Goal: Task Accomplishment & Management: Complete application form

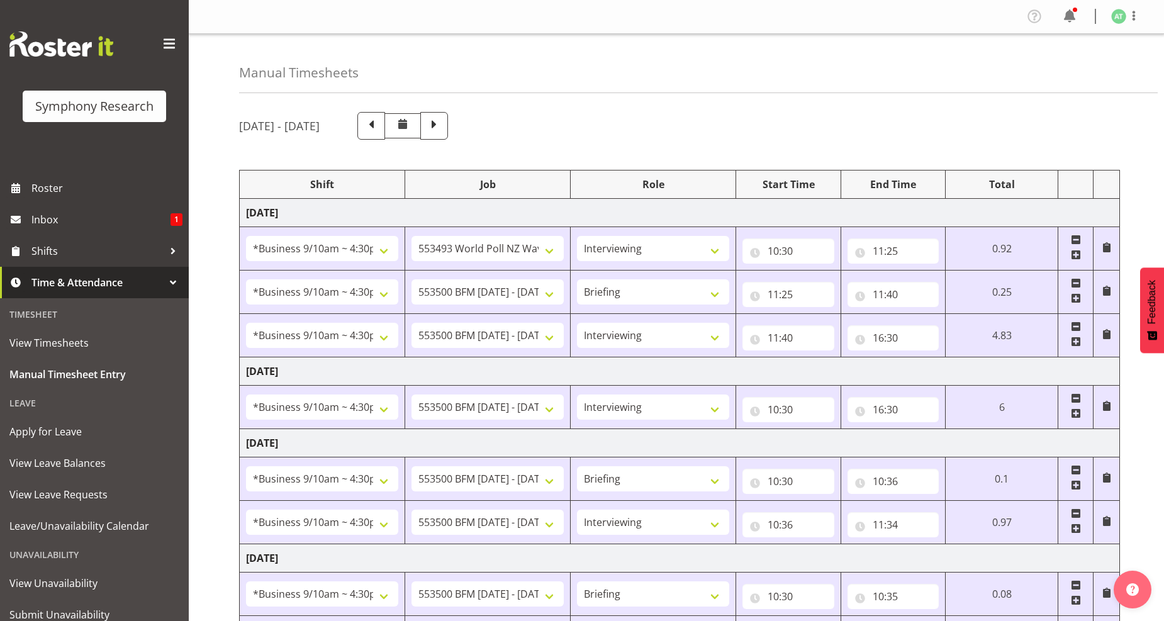
select select "26078"
select select "10527"
select select "47"
select select "26078"
select select "10242"
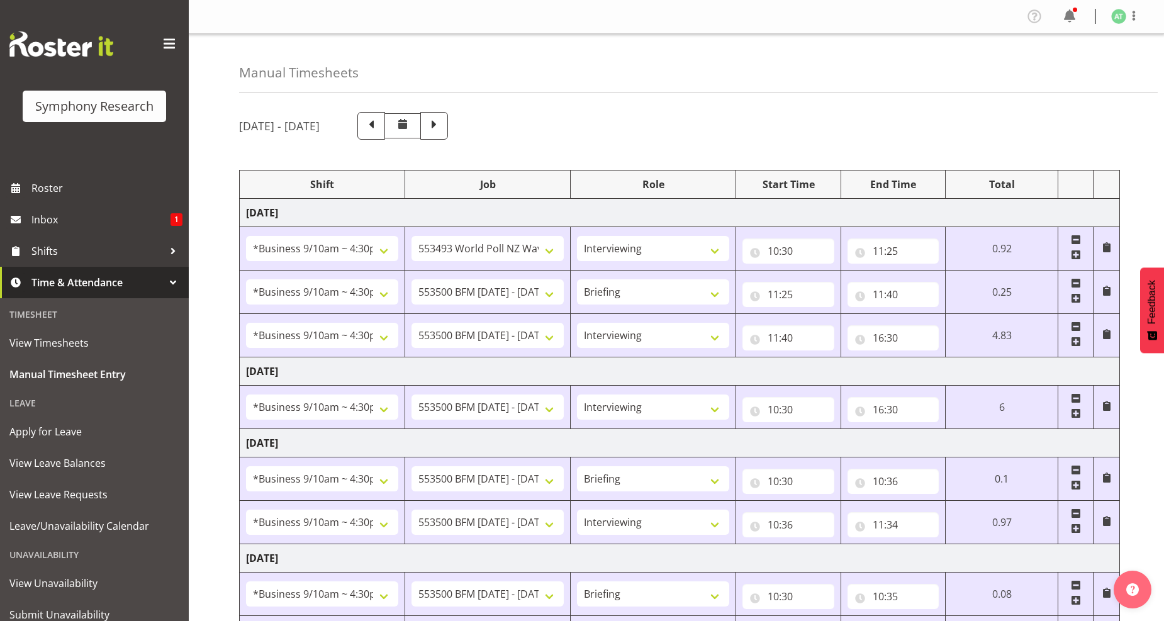
select select "26078"
select select "10242"
select select "47"
select select "26078"
select select "10242"
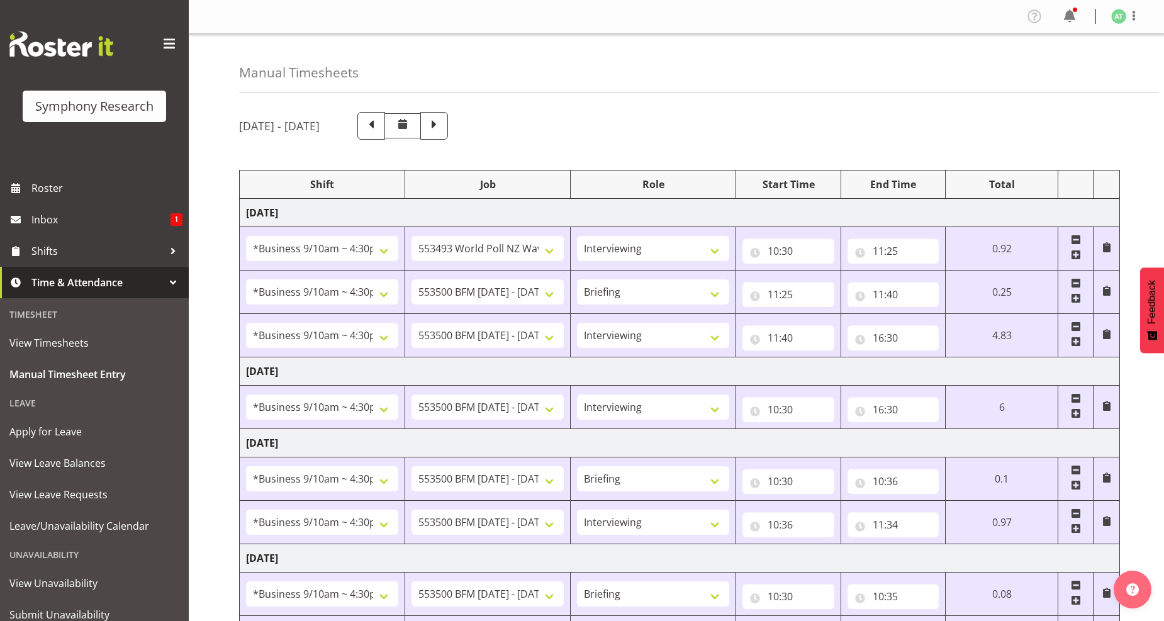
select select "47"
select select "26078"
select select "10242"
select select "26078"
select select "10242"
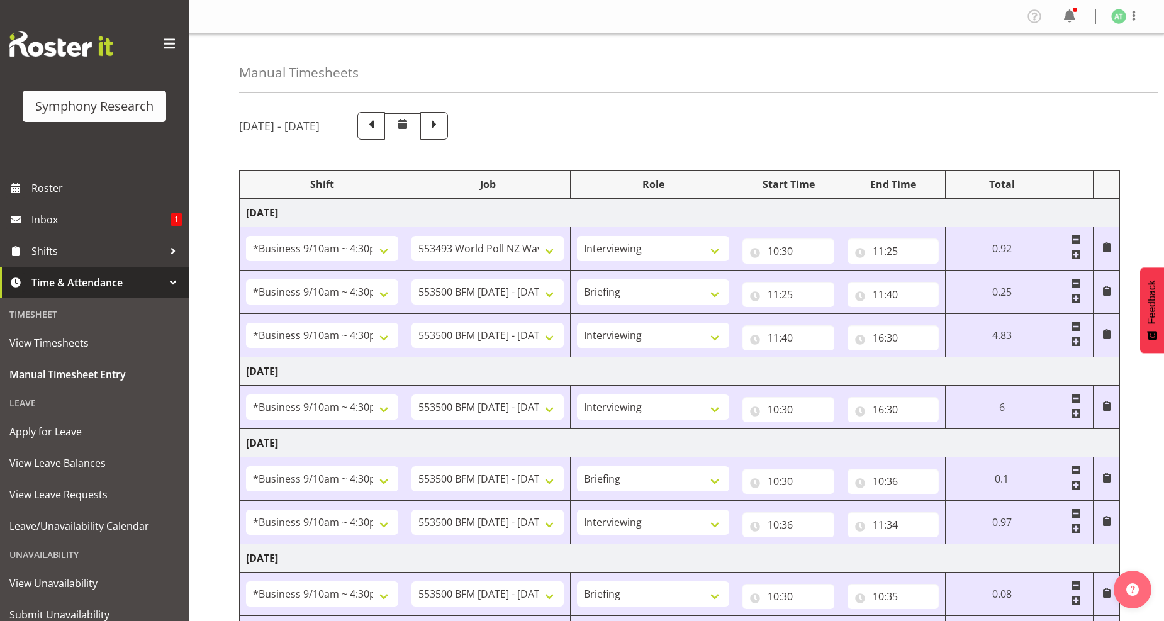
select select "47"
select select "26078"
select select "10242"
select select "26078"
select select "10242"
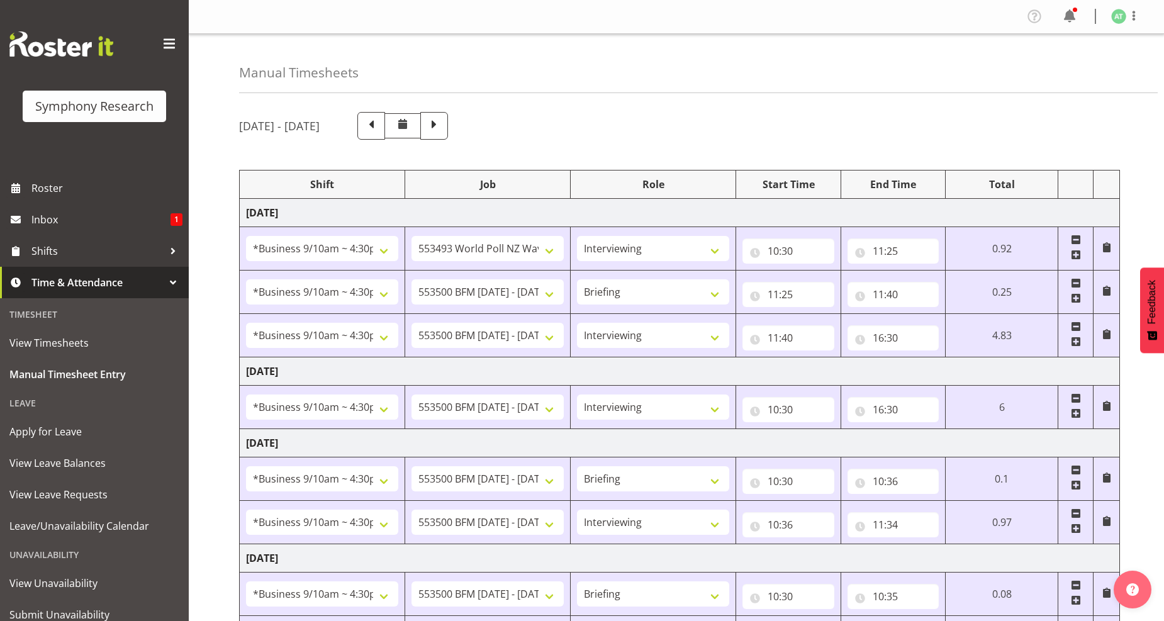
select select "47"
select select "26078"
select select "760"
select select "26078"
select select "10527"
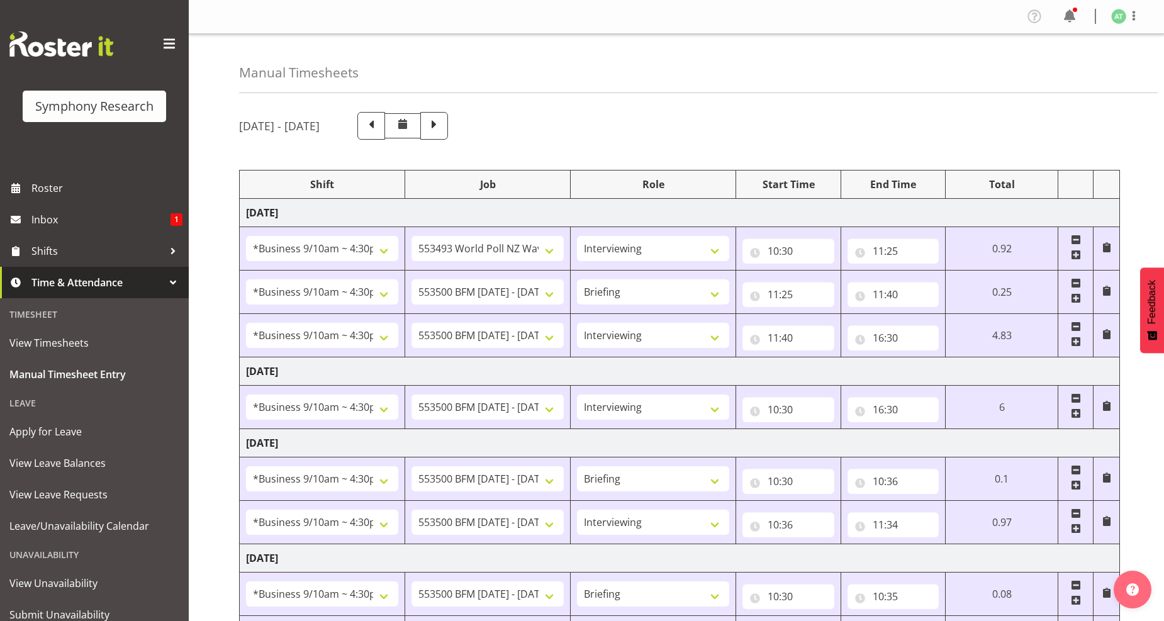
select select "47"
select select "26078"
select select "10242"
select select "47"
select select "41319"
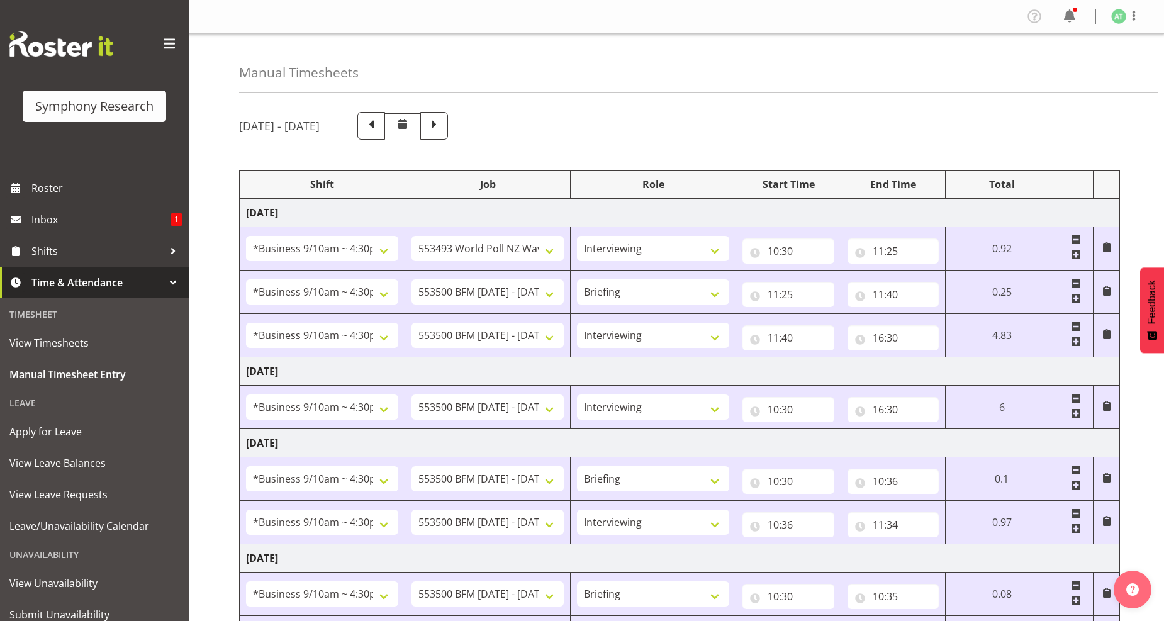
select select "10527"
select select "41319"
select select "10527"
select select "47"
select select "11547"
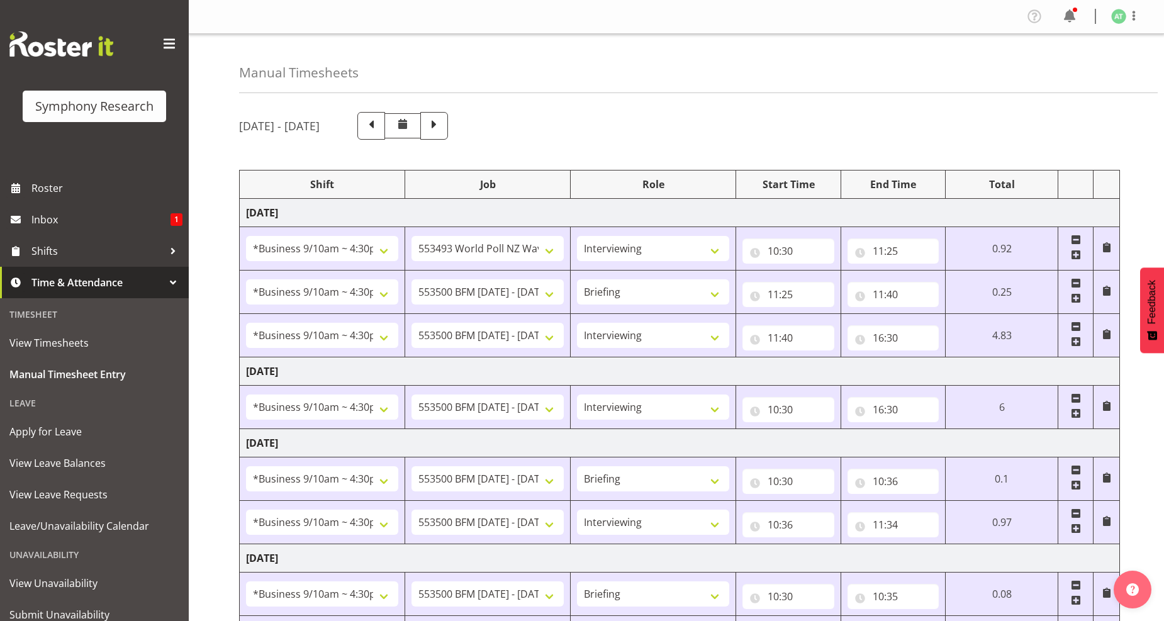
select select "10499"
select select "47"
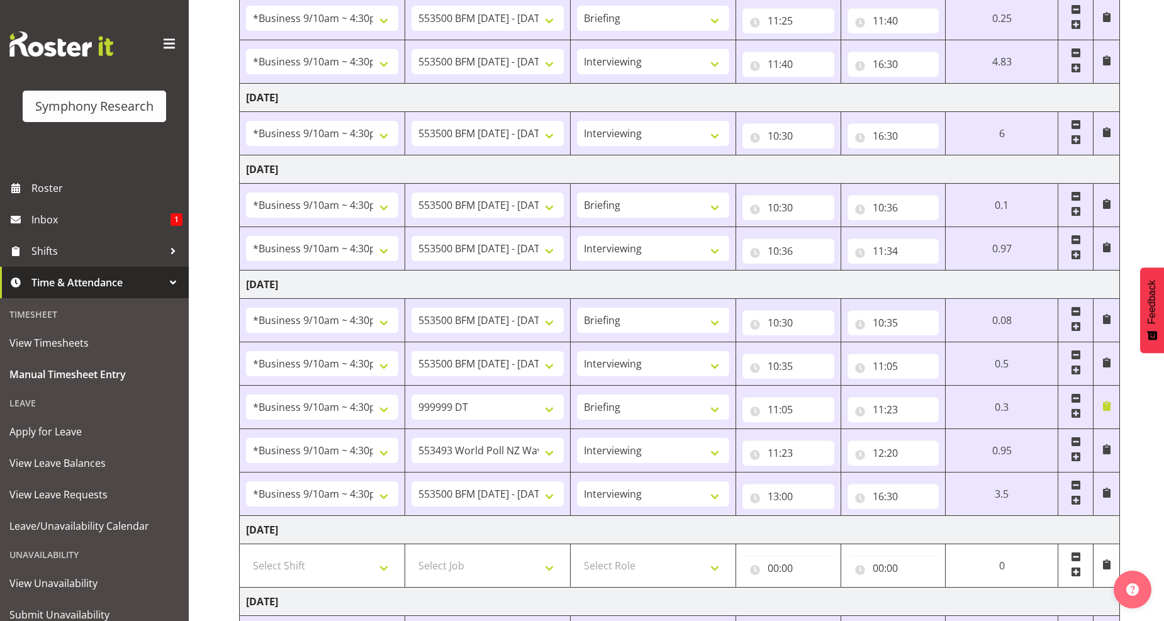
scroll to position [274, 0]
click at [1074, 253] on span at bounding box center [1076, 255] width 10 height 10
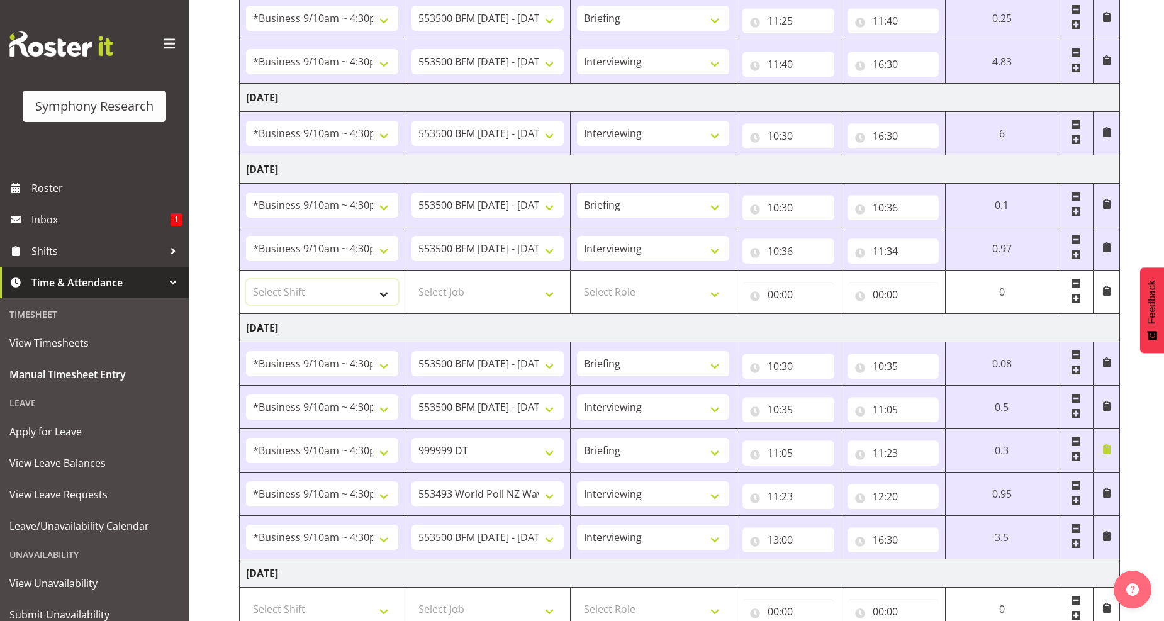
drag, startPoint x: 380, startPoint y: 296, endPoint x: 378, endPoint y: 290, distance: 6.8
click at [380, 296] on select "Select Shift !!Weekend Residential (Roster IT Shift Label) *Business 9/10am ~ 4…" at bounding box center [322, 291] width 152 height 25
select select "41604"
click at [246, 280] on select "Select Shift !!Weekend Residential (Roster IT Shift Label) *Business 9/10am ~ 4…" at bounding box center [322, 291] width 152 height 25
click at [550, 293] on select "Select Job 550060 IF Admin 553492 World Poll Aus Wave 2 Main 2025 553493 World …" at bounding box center [488, 291] width 152 height 25
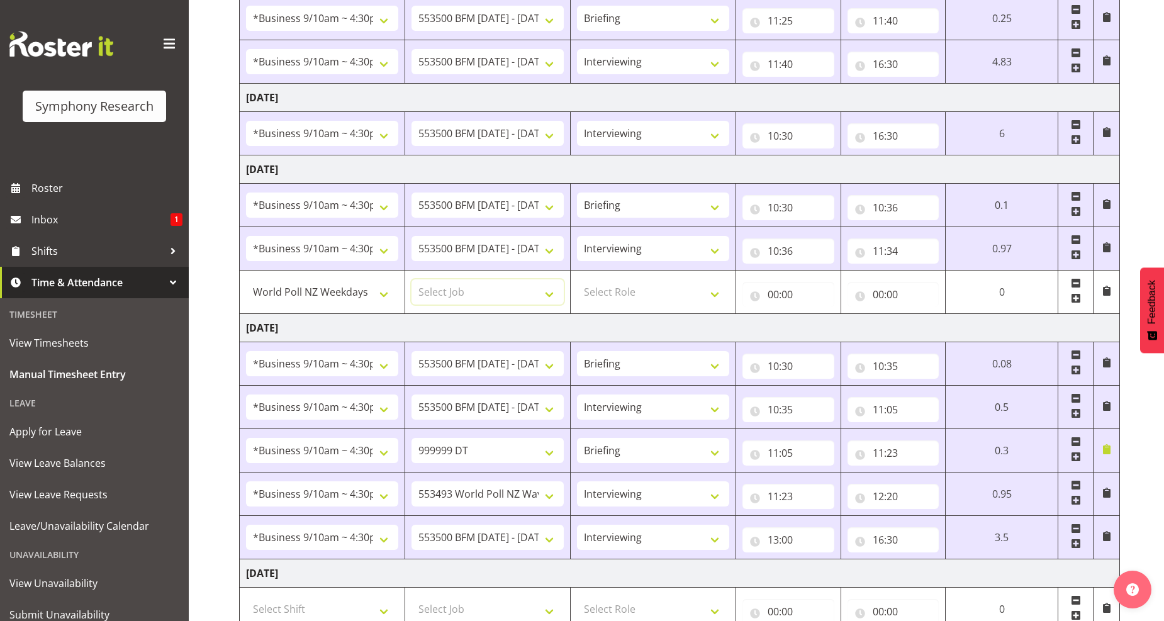
select select "10527"
click at [412, 280] on select "Select Job 550060 IF Admin 553492 World Poll Aus Wave 2 Main 2025 553493 World …" at bounding box center [488, 291] width 152 height 25
drag, startPoint x: 710, startPoint y: 291, endPoint x: 630, endPoint y: 300, distance: 80.4
click at [710, 291] on select "Select Role Briefing Interviewing" at bounding box center [653, 291] width 152 height 25
select select "47"
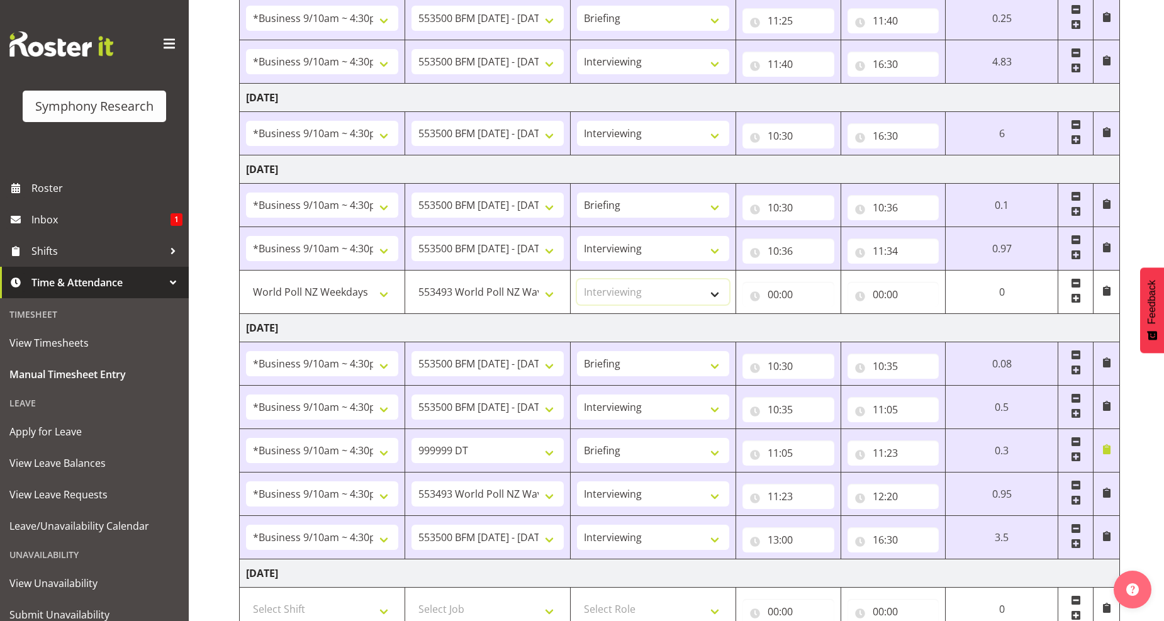
click at [577, 280] on select "Select Role Briefing Interviewing" at bounding box center [653, 291] width 152 height 25
click at [785, 290] on input "00:00" at bounding box center [789, 294] width 92 height 25
click at [826, 329] on select "00 01 02 03 04 05 06 07 08 09 10 11 12 13 14 15 16 17 18 19 20 21 22 23" at bounding box center [828, 327] width 28 height 25
select select "11"
click at [814, 315] on select "00 01 02 03 04 05 06 07 08 09 10 11 12 13 14 15 16 17 18 19 20 21 22 23" at bounding box center [828, 327] width 28 height 25
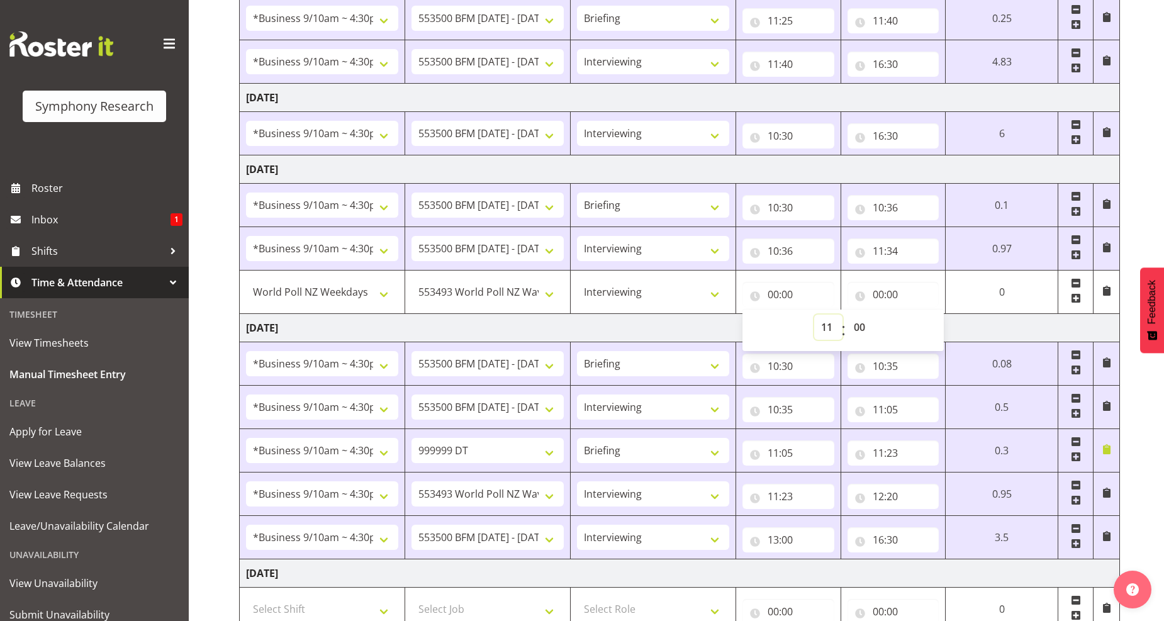
type input "11:00"
click at [856, 334] on select "00 01 02 03 04 05 06 07 08 09 10 11 12 13 14 15 16 17 18 19 20 21 22 23 24 25 2…" at bounding box center [861, 327] width 28 height 25
select select "34"
click at [847, 315] on select "00 01 02 03 04 05 06 07 08 09 10 11 12 13 14 15 16 17 18 19 20 21 22 23 24 25 2…" at bounding box center [861, 327] width 28 height 25
type input "11:34"
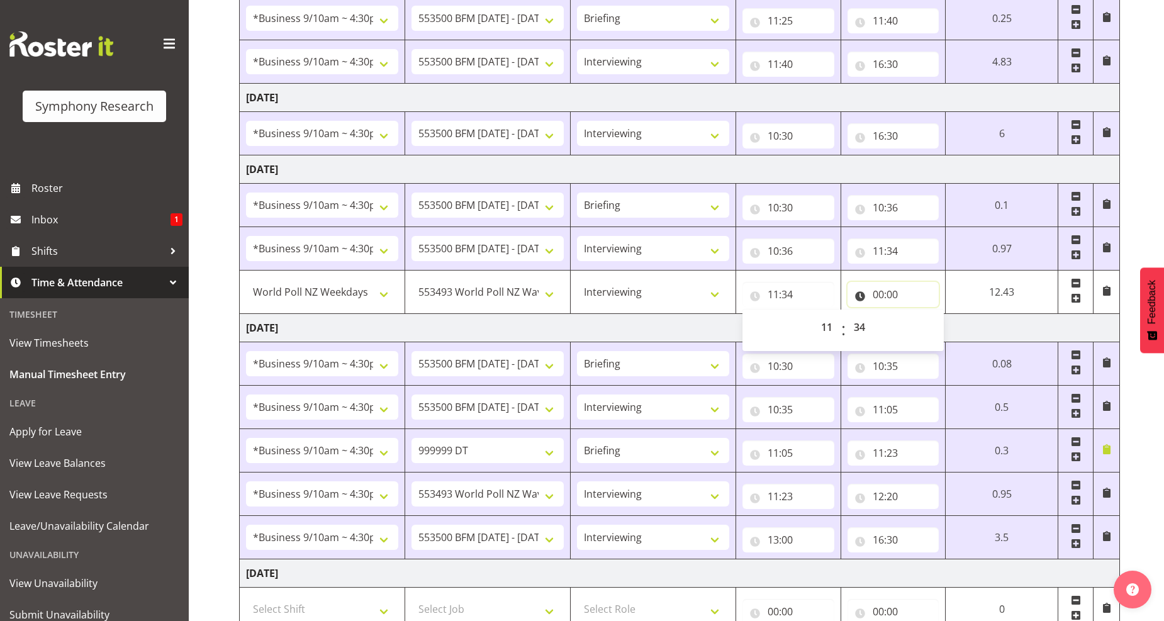
click at [891, 293] on input "00:00" at bounding box center [894, 294] width 92 height 25
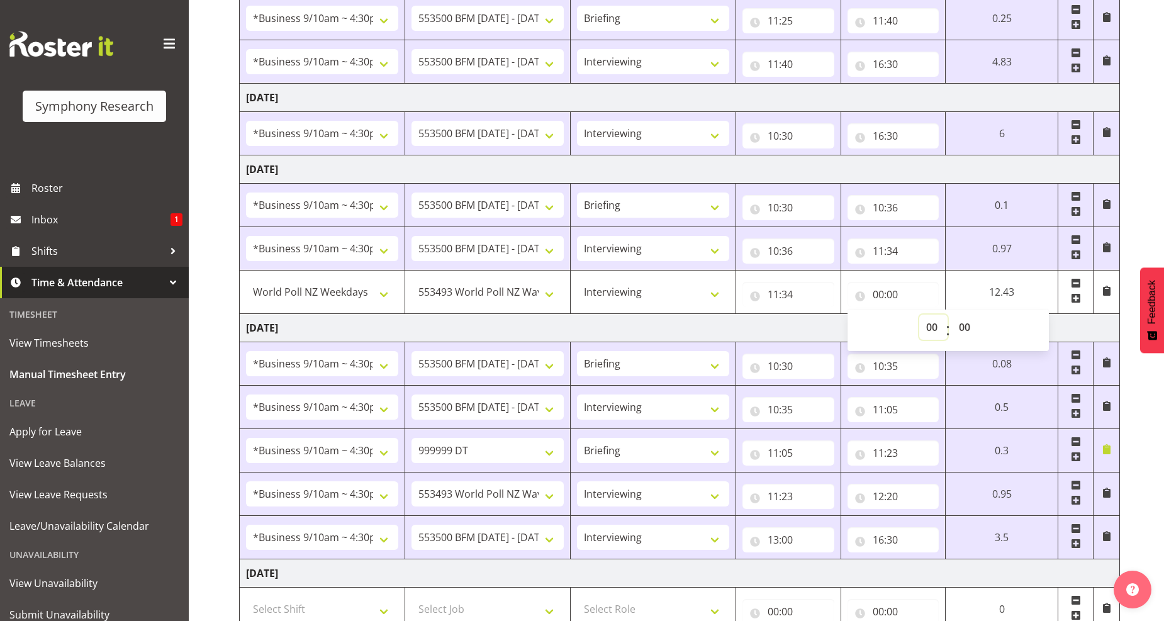
click at [934, 327] on select "00 01 02 03 04 05 06 07 08 09 10 11 12 13 14 15 16 17 18 19 20 21 22 23" at bounding box center [934, 327] width 28 height 25
select select "15"
click at [920, 315] on select "00 01 02 03 04 05 06 07 08 09 10 11 12 13 14 15 16 17 18 19 20 21 22 23" at bounding box center [934, 327] width 28 height 25
type input "15:00"
click at [967, 330] on select "00 01 02 03 04 05 06 07 08 09 10 11 12 13 14 15 16 17 18 19 20 21 22 23 24 25 2…" at bounding box center [966, 327] width 28 height 25
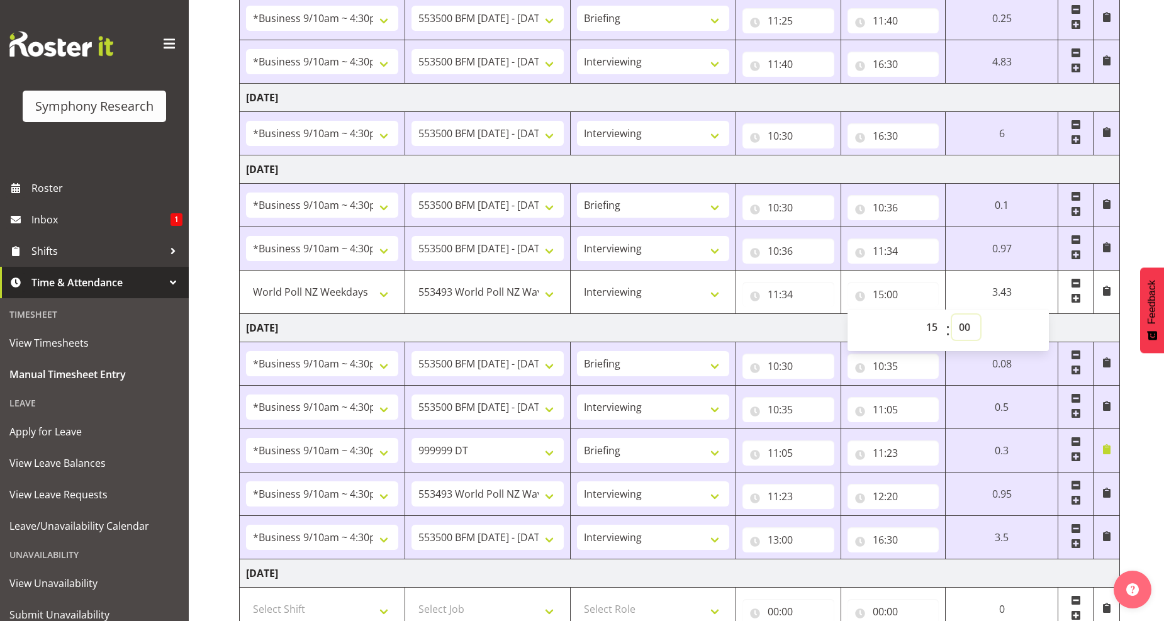
select select "50"
click at [981, 315] on select "00 01 02 03 04 05 06 07 08 09 10 11 12 13 14 15 16 17 18 19 20 21 22 23 24 25 2…" at bounding box center [966, 327] width 28 height 25
type input "15:50"
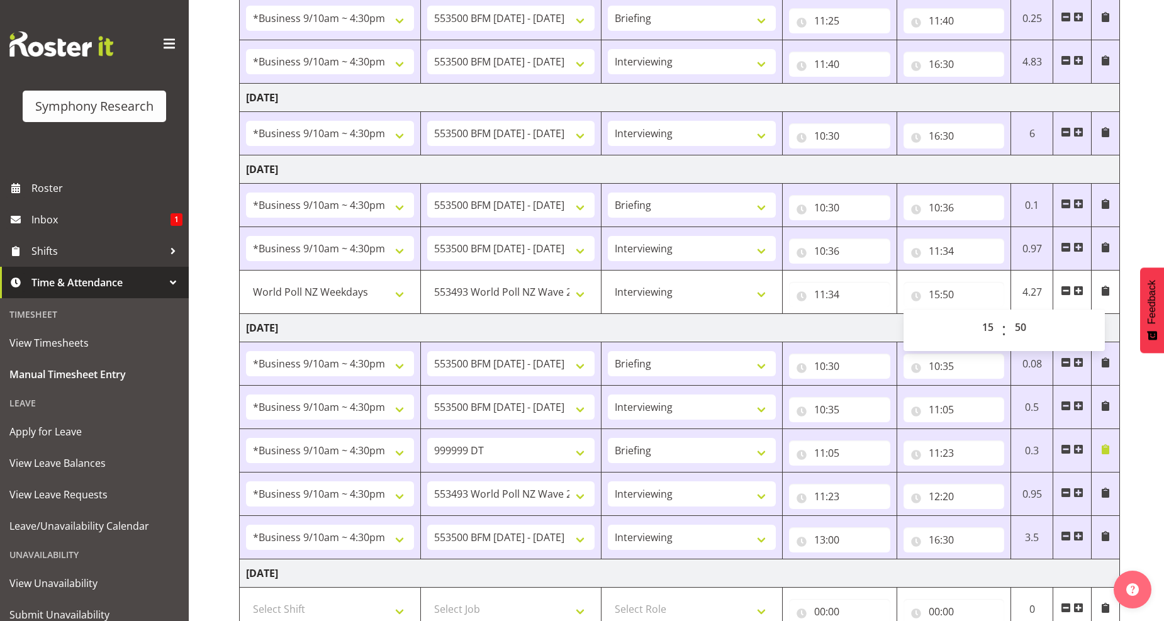
click at [1078, 292] on span at bounding box center [1079, 291] width 10 height 10
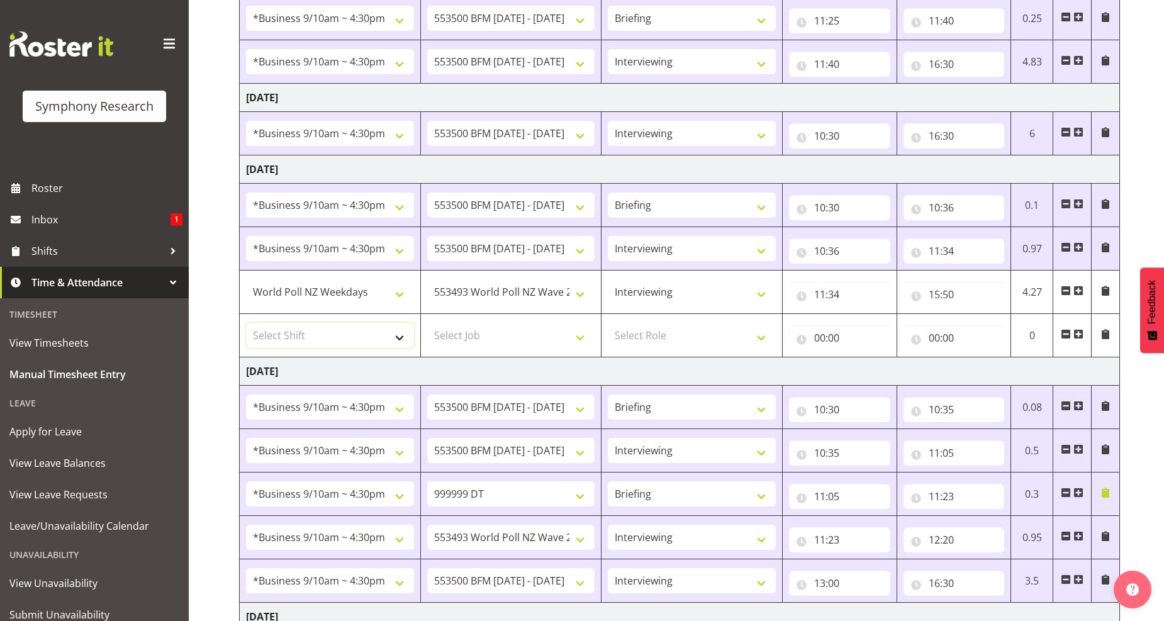
drag, startPoint x: 397, startPoint y: 339, endPoint x: 391, endPoint y: 329, distance: 11.6
click at [397, 339] on select "Select Shift !!Weekend Residential (Roster IT Shift Label) *Business 9/10am ~ 4…" at bounding box center [330, 335] width 168 height 25
select select "11547"
click at [246, 324] on select "Select Shift !!Weekend Residential (Roster IT Shift Label) *Business 9/10am ~ 4…" at bounding box center [330, 335] width 168 height 25
click at [579, 338] on select "Select Job 550060 IF Admin 553492 World Poll Aus Wave 2 Main 2025 553493 World …" at bounding box center [511, 335] width 168 height 25
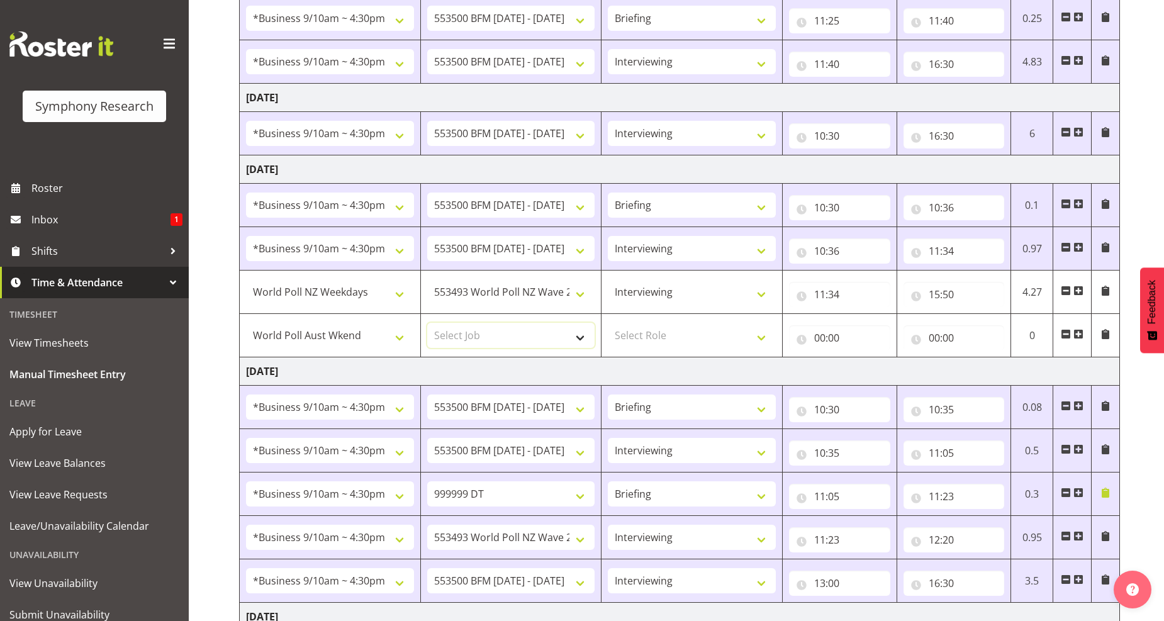
select select "10499"
click at [427, 324] on select "Select Job 550060 IF Admin 553492 World Poll Aus Wave 2 Main 2025 553493 World …" at bounding box center [511, 335] width 168 height 25
click at [758, 339] on select "Select Role Briefing Interviewing" at bounding box center [692, 335] width 168 height 25
select select "47"
click at [608, 324] on select "Select Role Briefing Interviewing" at bounding box center [692, 335] width 168 height 25
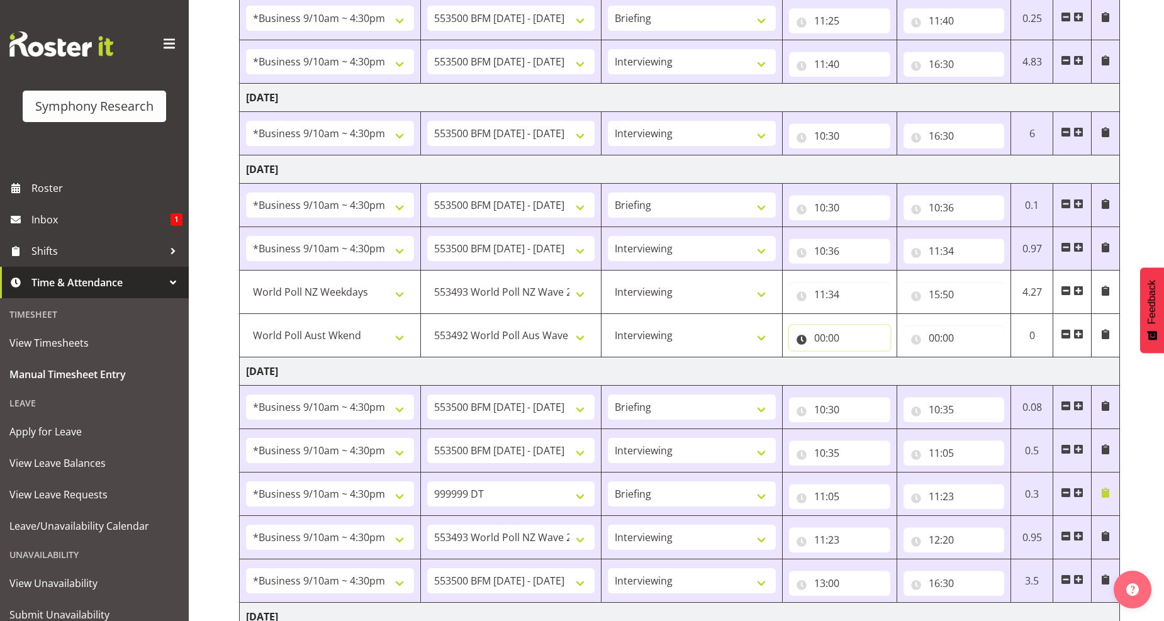
click at [845, 336] on input "00:00" at bounding box center [839, 337] width 101 height 25
click at [881, 368] on select "00 01 02 03 04 05 06 07 08 09 10 11 12 13 14 15 16 17 18 19 20 21 22 23" at bounding box center [875, 370] width 28 height 25
select select "15"
click at [861, 359] on select "00 01 02 03 04 05 06 07 08 09 10 11 12 13 14 15 16 17 18 19 20 21 22 23" at bounding box center [875, 370] width 28 height 25
type input "15:00"
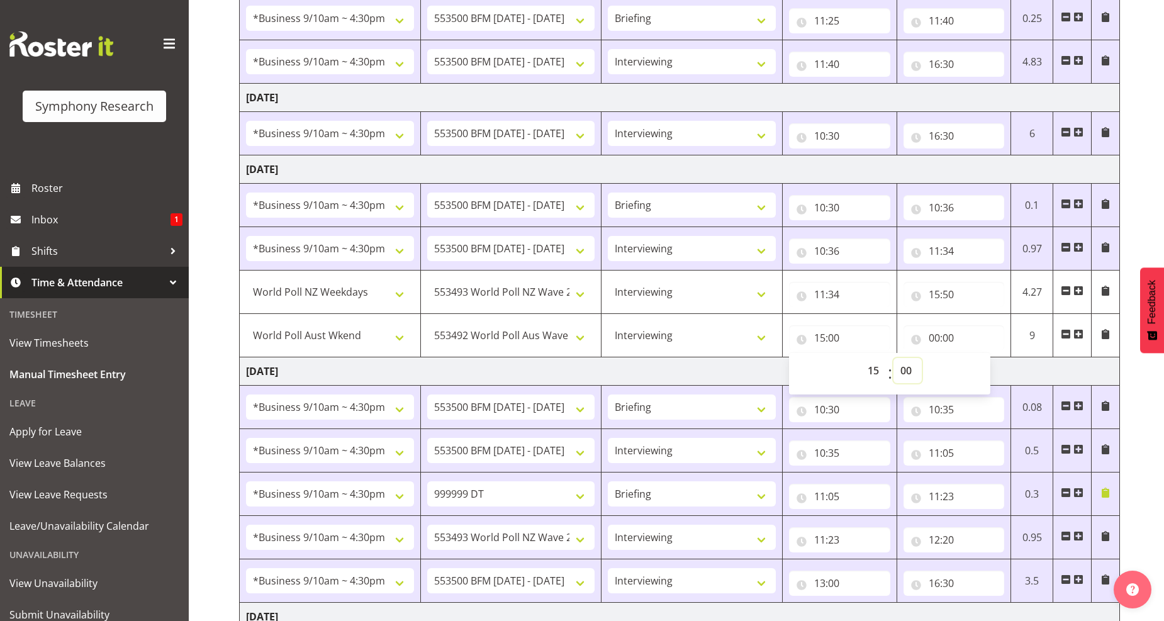
click at [907, 378] on select "00 01 02 03 04 05 06 07 08 09 10 11 12 13 14 15 16 17 18 19 20 21 22 23 24 25 2…" at bounding box center [908, 370] width 28 height 25
select select "49"
click at [894, 359] on select "00 01 02 03 04 05 06 07 08 09 10 11 12 13 14 15 16 17 18 19 20 21 22 23 24 25 2…" at bounding box center [908, 370] width 28 height 25
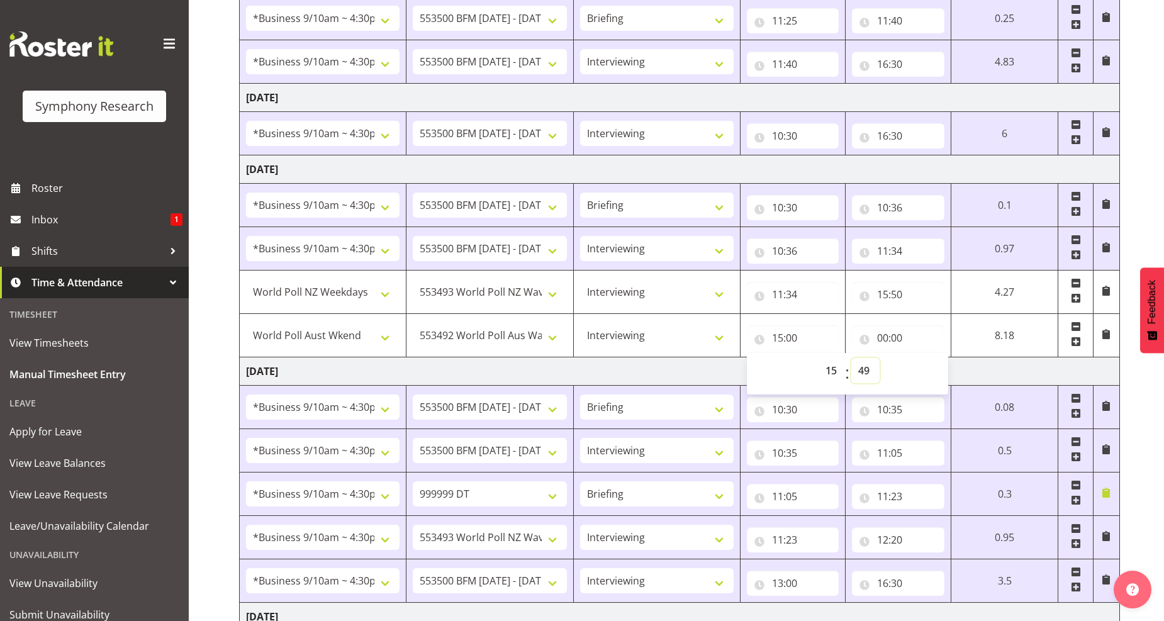
type input "15:49"
click at [864, 376] on select "00 01 02 03 04 05 06 07 08 09 10 11 12 13 14 15 16 17 18 19 20 21 22 23 24 25 2…" at bounding box center [866, 370] width 28 height 25
click at [882, 351] on div "00 01 02 03 04 05 06 07 08 09 10 11 12 13 14 15 16 17 18 19 20 21 22 23 : 00 01…" at bounding box center [847, 373] width 201 height 44
click at [863, 376] on select "00 01 02 03 04 05 06 07 08 09 10 11 12 13 14 15 16 17 18 19 20 21 22 23 24 25 2…" at bounding box center [866, 370] width 28 height 25
select select "50"
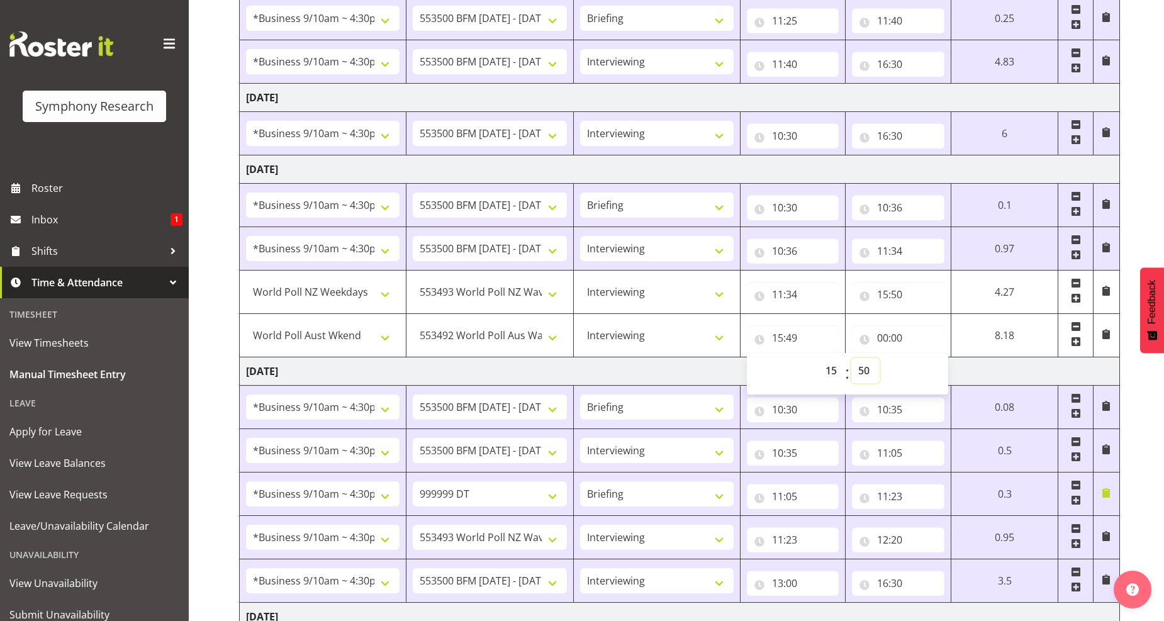
click at [852, 359] on select "00 01 02 03 04 05 06 07 08 09 10 11 12 13 14 15 16 17 18 19 20 21 22 23 24 25 2…" at bounding box center [866, 370] width 28 height 25
type input "15:50"
click at [889, 341] on input "00:00" at bounding box center [898, 337] width 93 height 25
click at [935, 374] on select "00 01 02 03 04 05 06 07 08 09 10 11 12 13 14 15 16 17 18 19 20 21 22 23" at bounding box center [938, 370] width 28 height 25
select select "16"
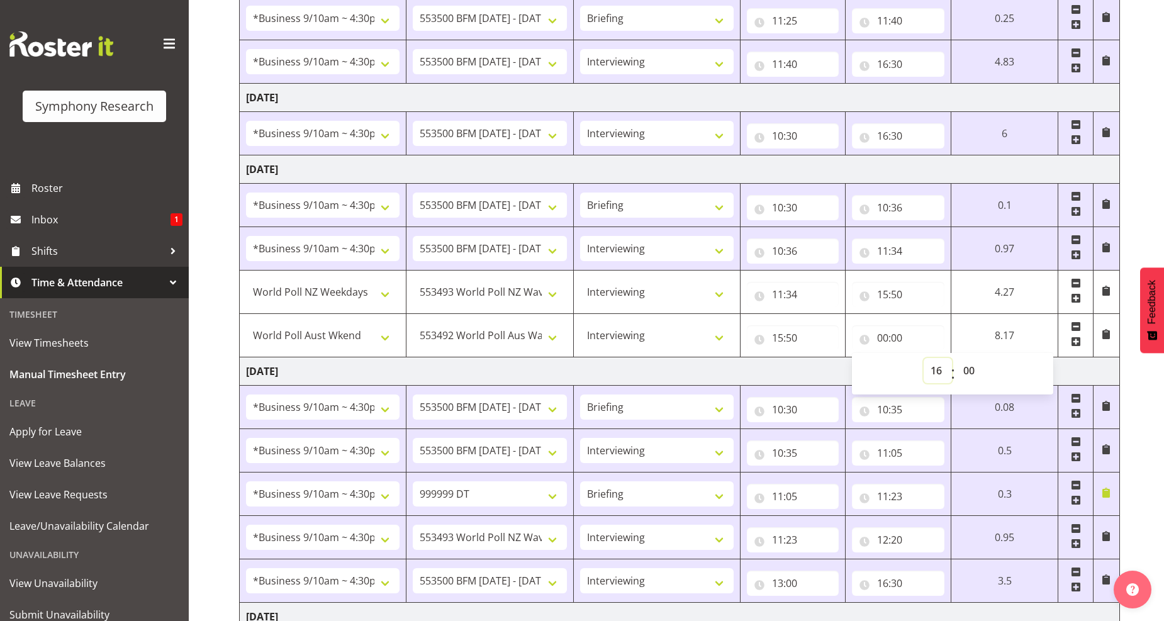
click at [952, 359] on select "00 01 02 03 04 05 06 07 08 09 10 11 12 13 14 15 16 17 18 19 20 21 22 23" at bounding box center [938, 370] width 28 height 25
type input "16:00"
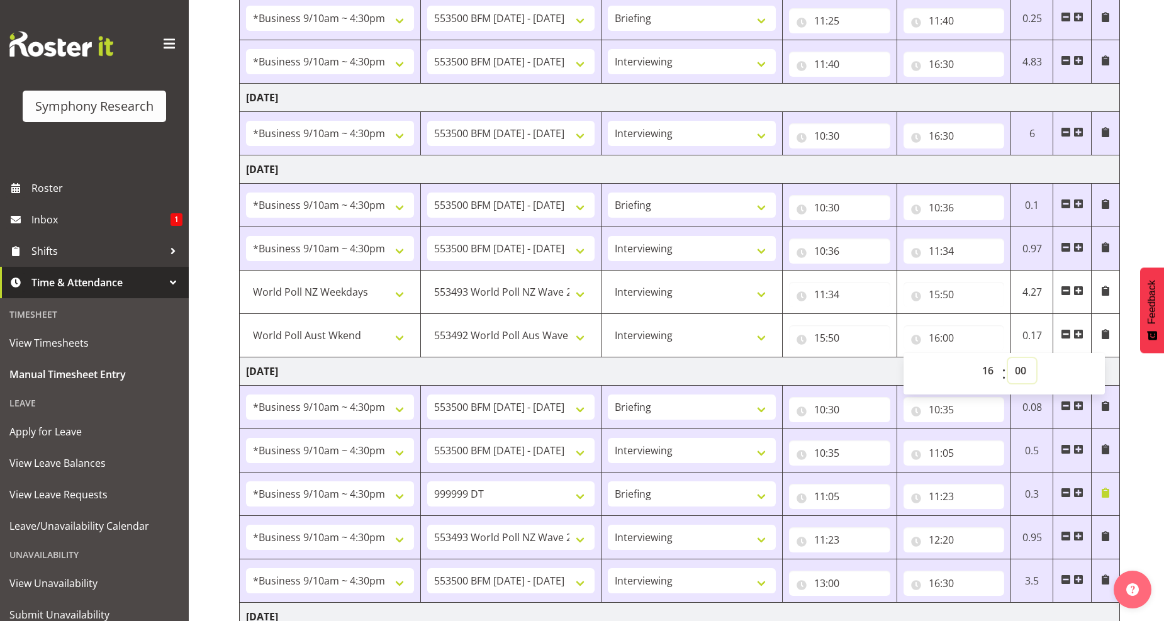
click at [1022, 373] on select "00 01 02 03 04 05 06 07 08 09 10 11 12 13 14 15 16 17 18 19 20 21 22 23 24 25 2…" at bounding box center [1022, 370] width 28 height 25
select select "30"
click at [1008, 359] on select "00 01 02 03 04 05 06 07 08 09 10 11 12 13 14 15 16 17 18 19 20 21 22 23 24 25 2…" at bounding box center [1022, 370] width 28 height 25
type input "16:30"
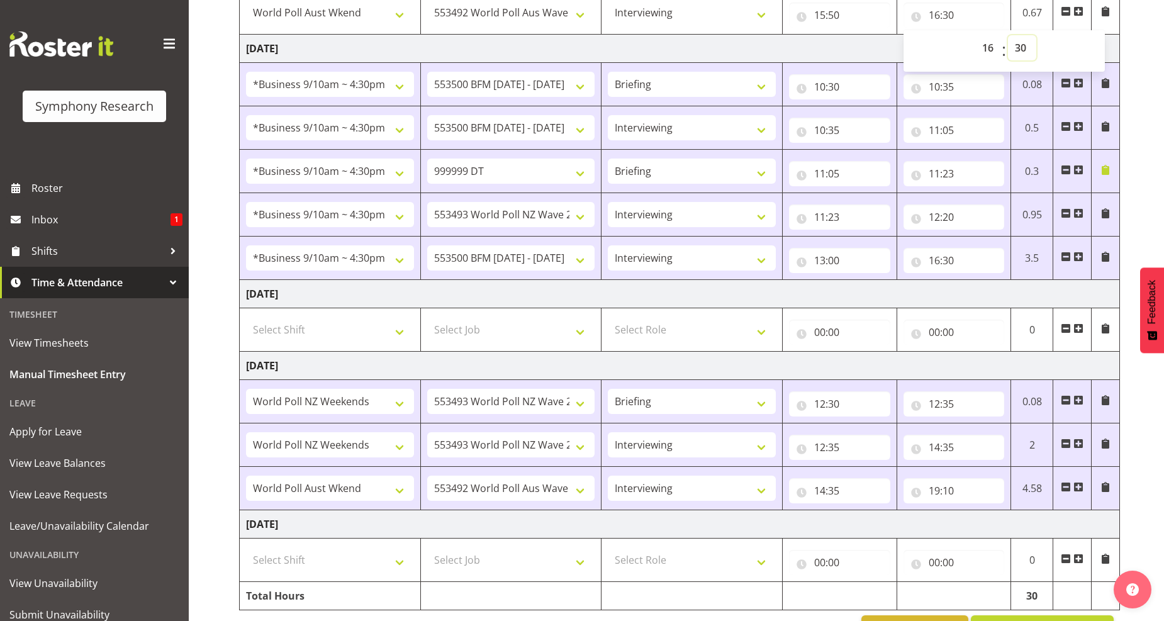
scroll to position [640, 0]
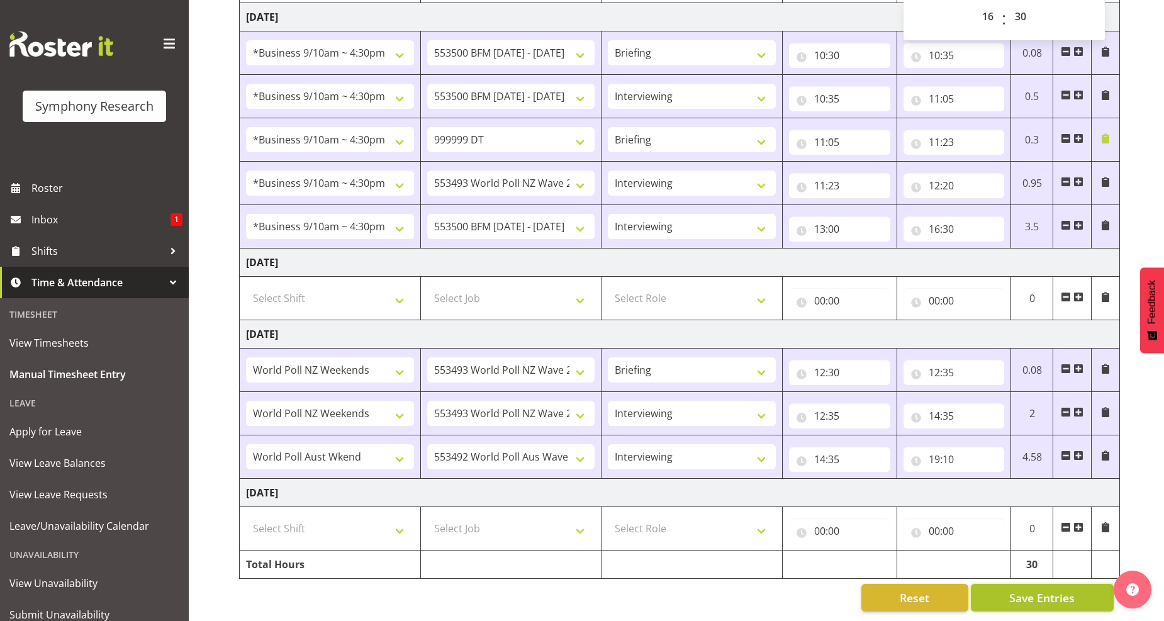
click at [1042, 590] on span "Save Entries" at bounding box center [1042, 598] width 65 height 16
